Goal: Task Accomplishment & Management: Use online tool/utility

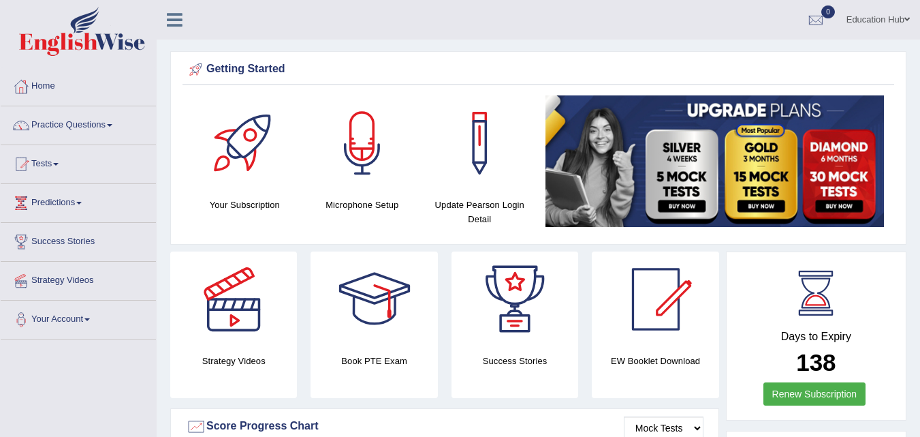
click at [57, 166] on link "Tests" at bounding box center [78, 162] width 155 height 34
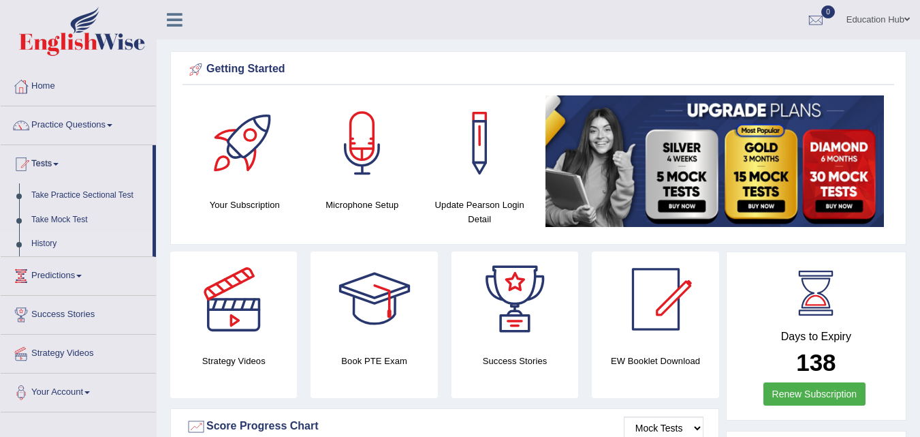
click at [49, 244] on link "History" at bounding box center [88, 244] width 127 height 25
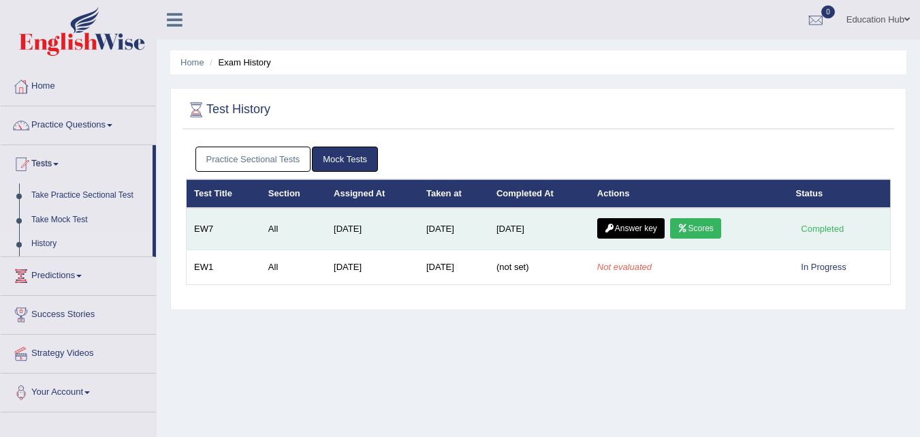
click at [687, 220] on link "Scores" at bounding box center [695, 228] width 50 height 20
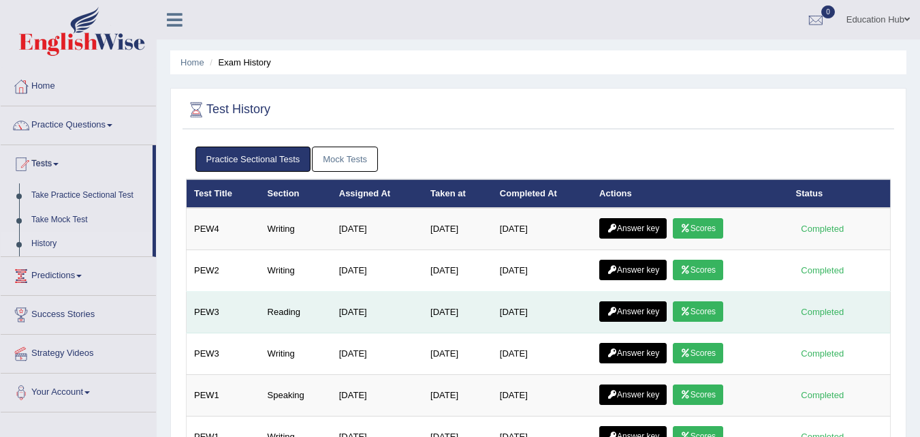
click at [704, 310] on link "Scores" at bounding box center [698, 311] width 50 height 20
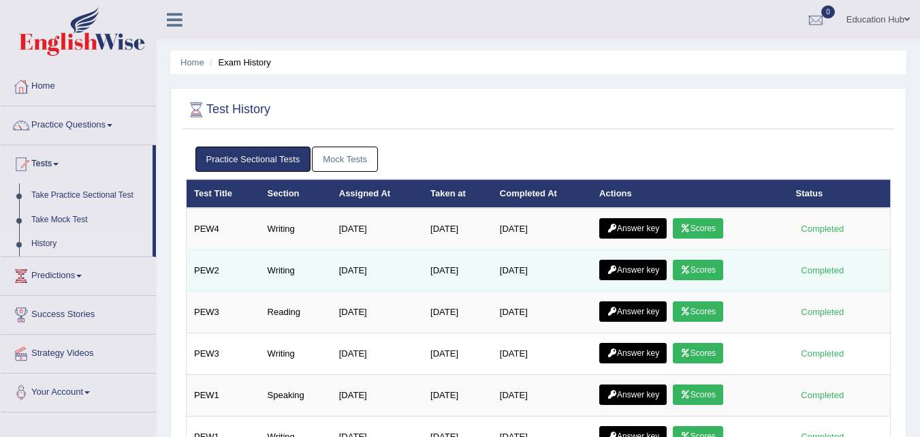
click at [696, 277] on link "Scores" at bounding box center [698, 270] width 50 height 20
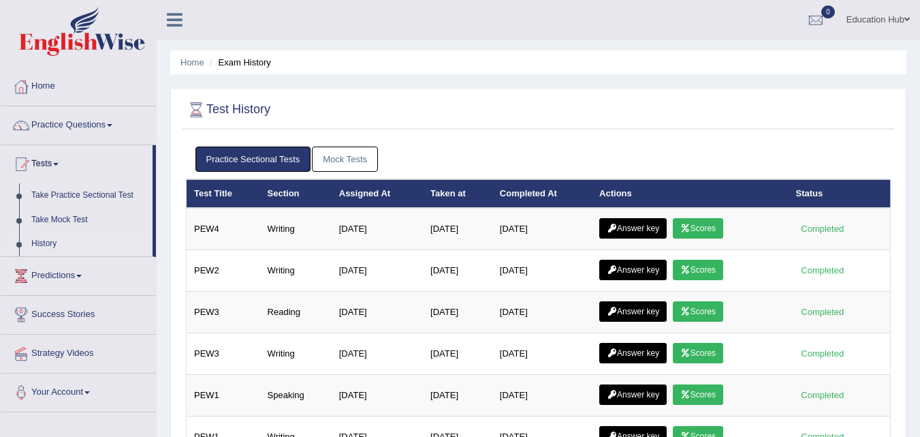
click at [704, 228] on link "Scores" at bounding box center [698, 228] width 50 height 20
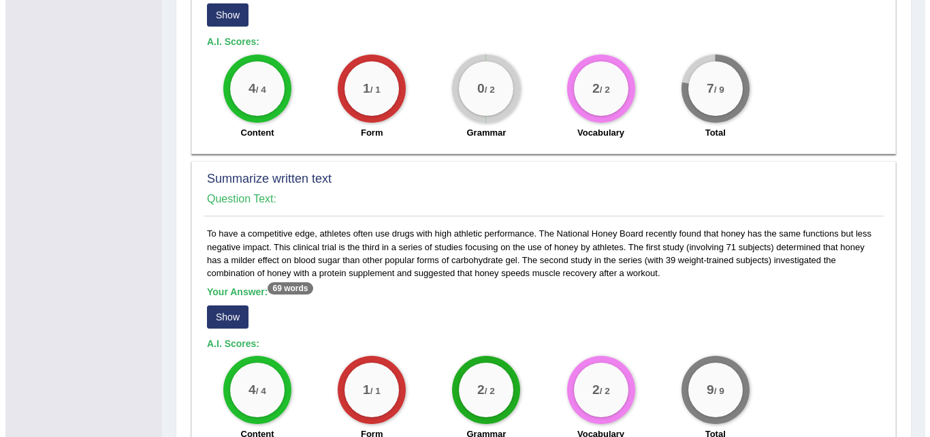
scroll to position [537, 0]
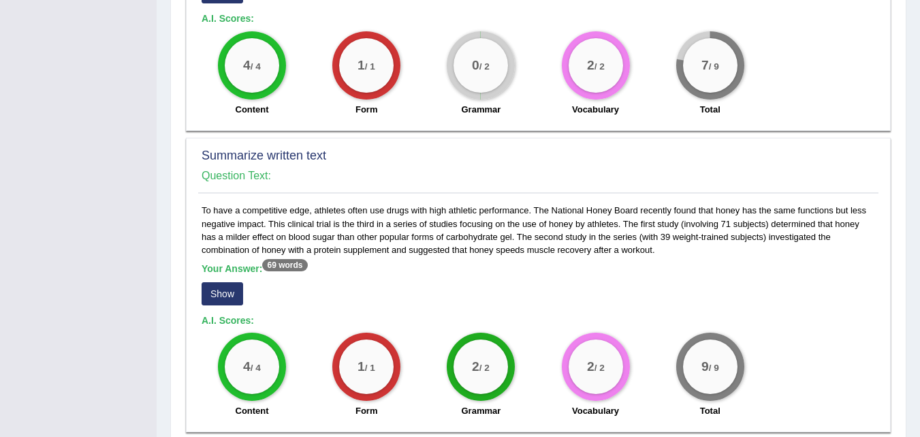
click at [221, 282] on button "Show" at bounding box center [223, 293] width 42 height 23
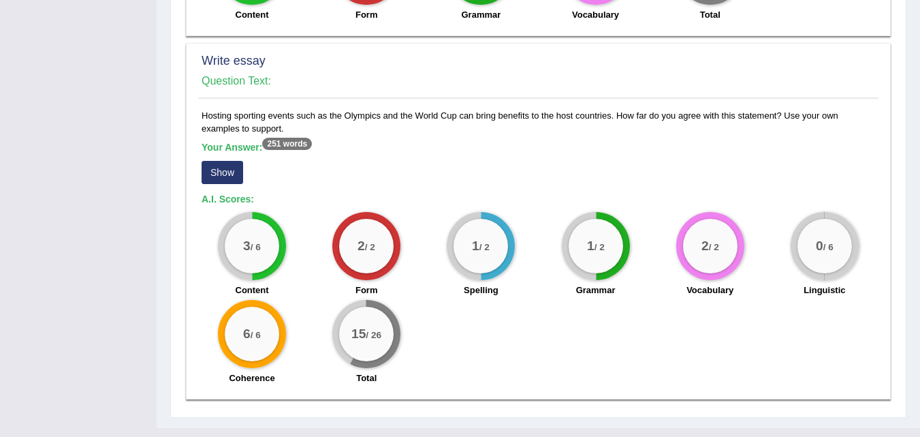
scroll to position [958, 0]
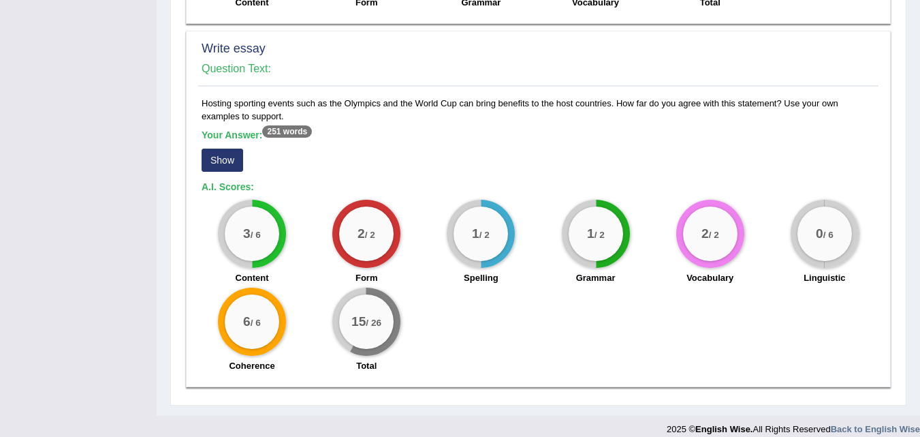
click at [225, 157] on button "Show" at bounding box center [223, 159] width 42 height 23
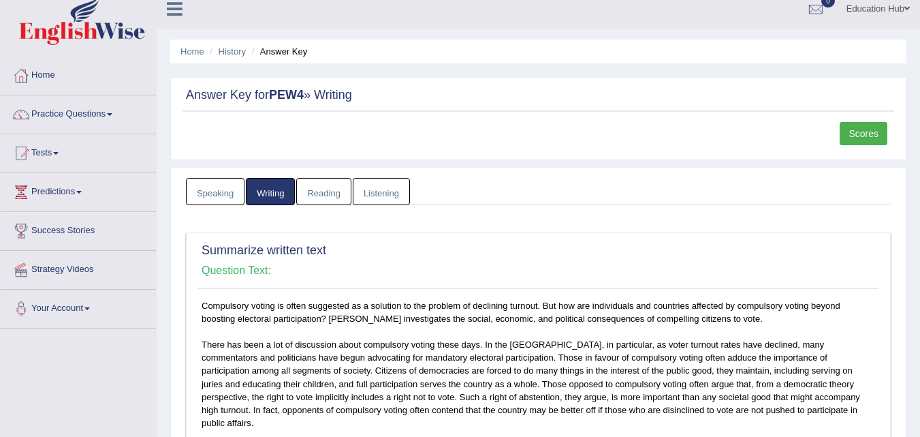
scroll to position [0, 0]
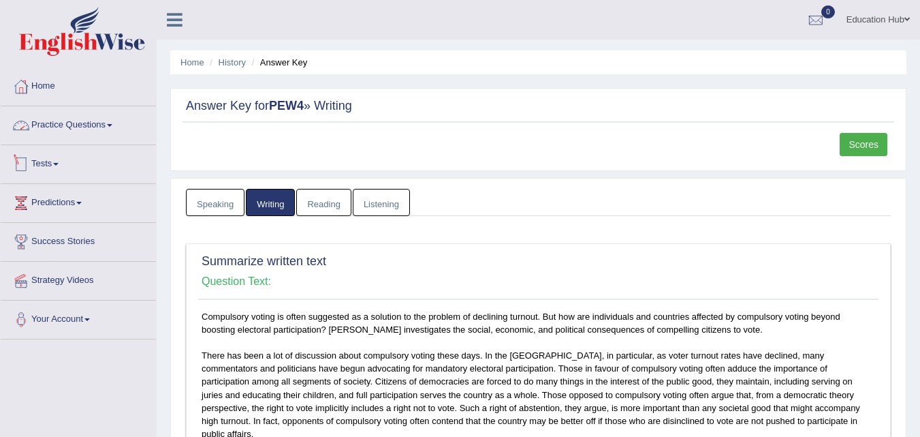
click at [77, 177] on link "Tests" at bounding box center [78, 162] width 155 height 34
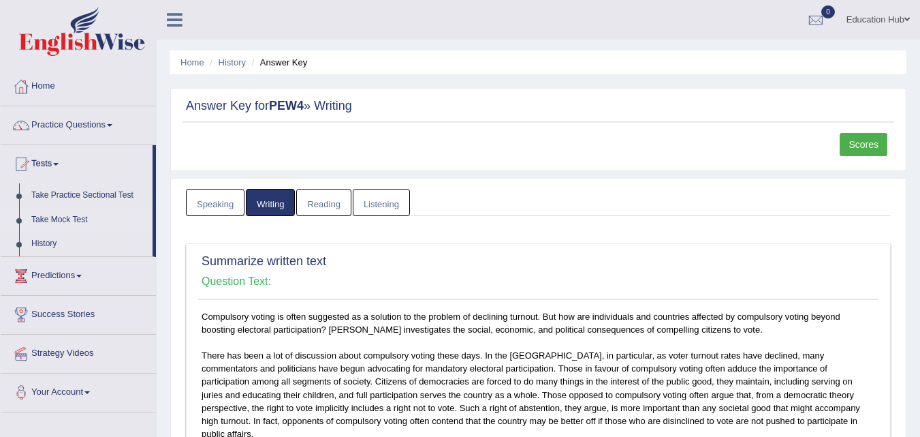
click at [79, 220] on link "Take Mock Test" at bounding box center [88, 220] width 127 height 25
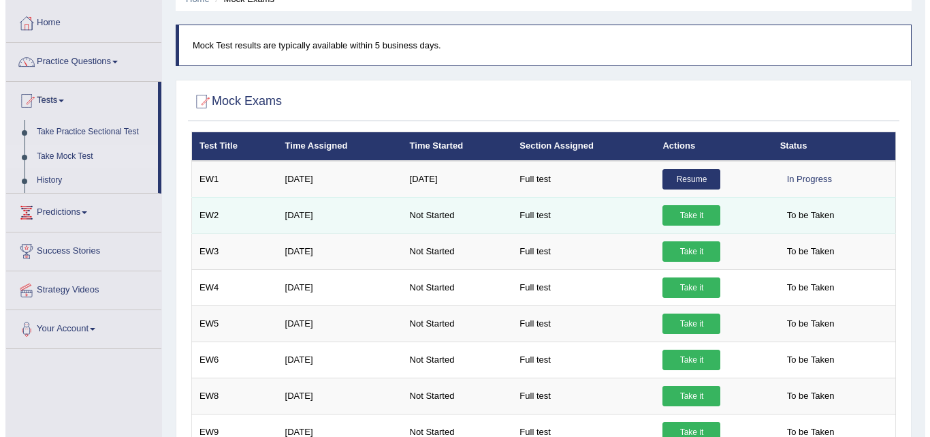
scroll to position [131, 0]
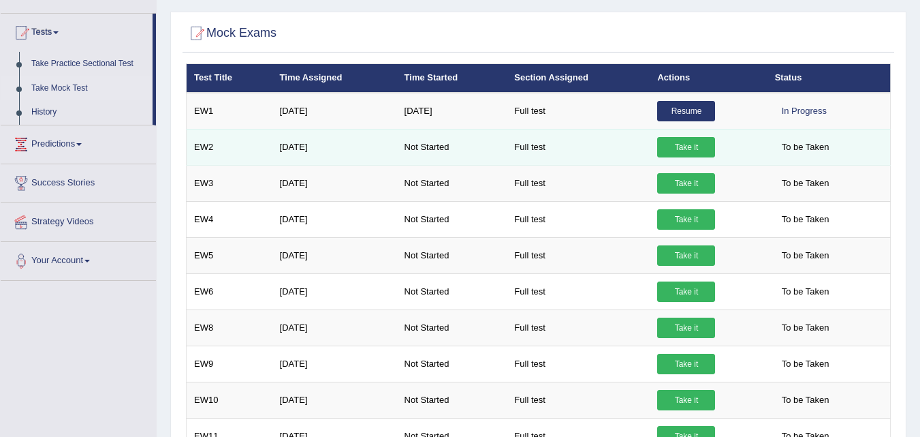
click at [685, 147] on link "Take it" at bounding box center [686, 147] width 58 height 20
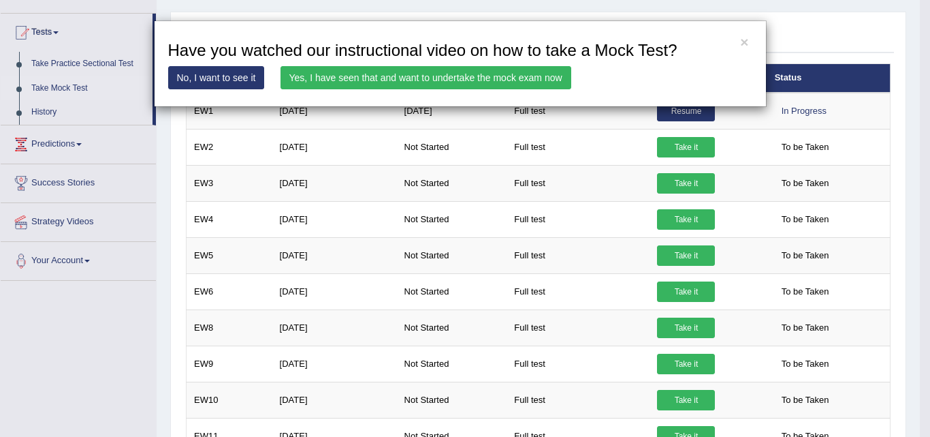
click at [488, 77] on link "Yes, I have seen that and want to undertake the mock exam now" at bounding box center [426, 77] width 291 height 23
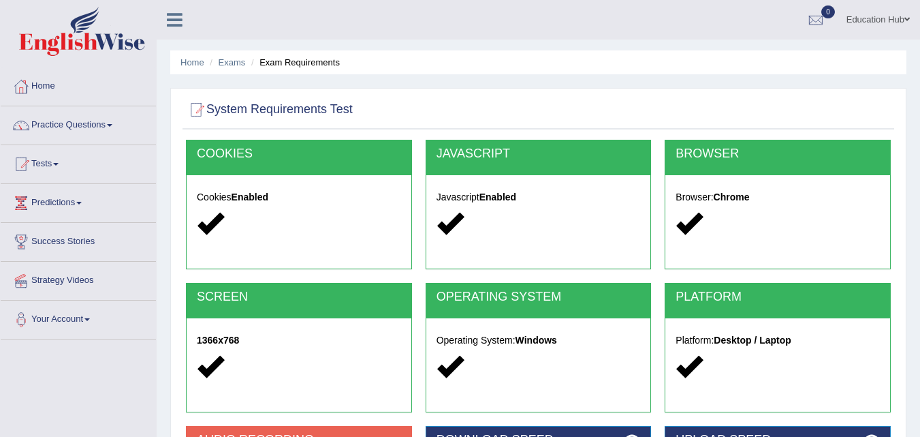
scroll to position [204, 0]
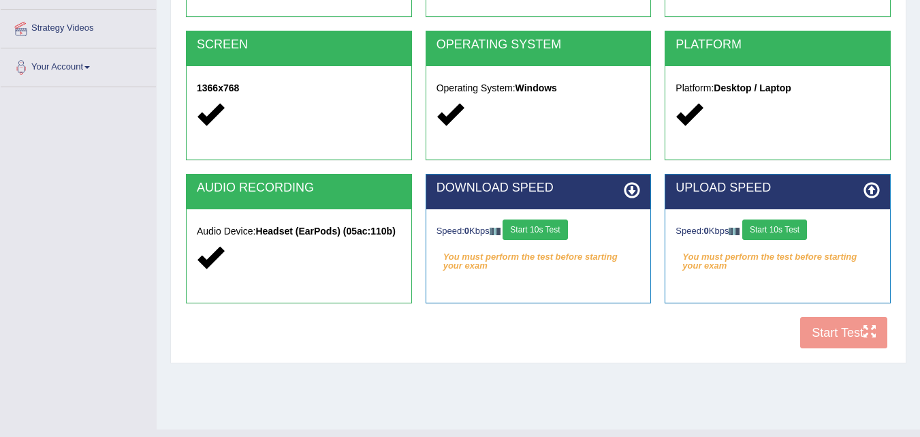
scroll to position [279, 0]
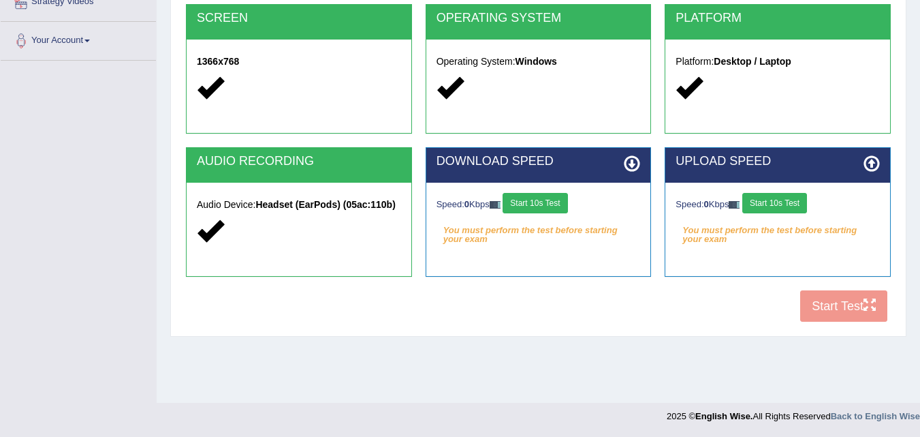
click at [552, 201] on button "Start 10s Test" at bounding box center [535, 203] width 65 height 20
click at [569, 204] on button "Start 10s Test" at bounding box center [554, 203] width 65 height 20
click at [784, 199] on button "Start 10s Test" at bounding box center [774, 203] width 65 height 20
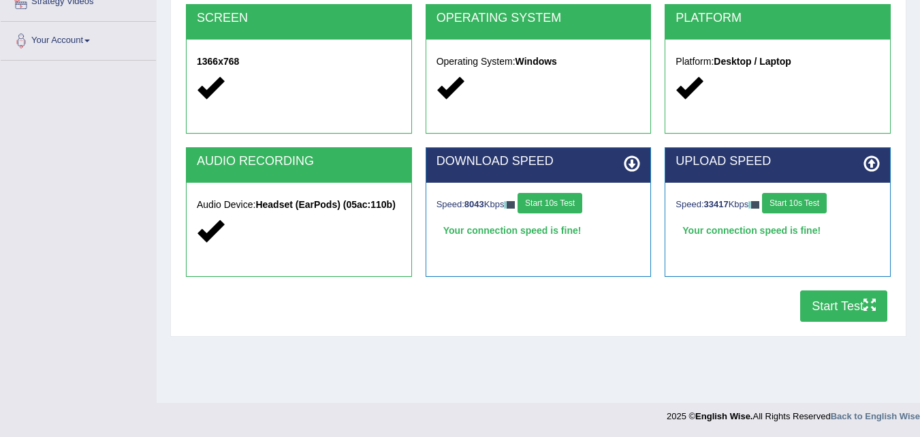
click at [847, 312] on button "Start Test" at bounding box center [843, 305] width 87 height 31
